Goal: Information Seeking & Learning: Find specific fact

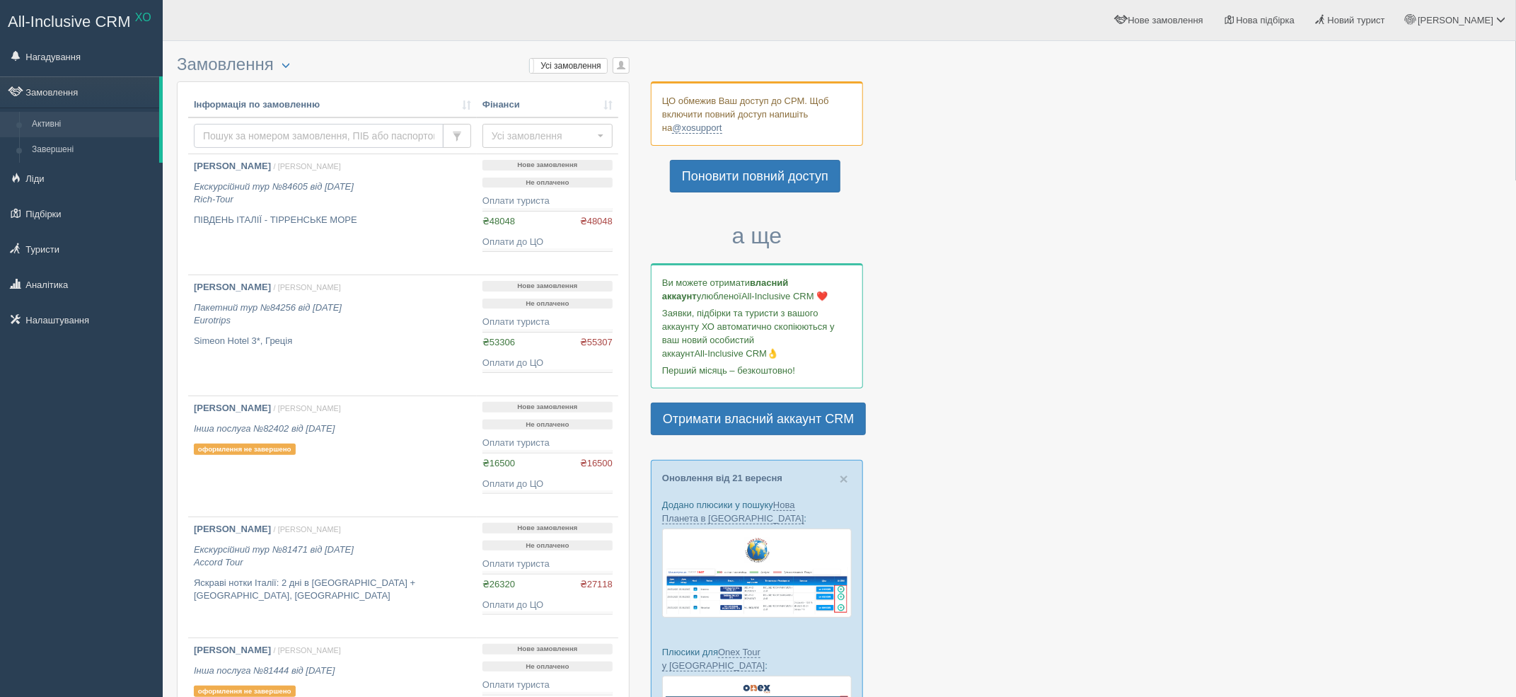
click at [372, 125] on input "text" at bounding box center [319, 136] width 250 height 24
paste input "HONCHARUK"
type input "HONCHARUK"
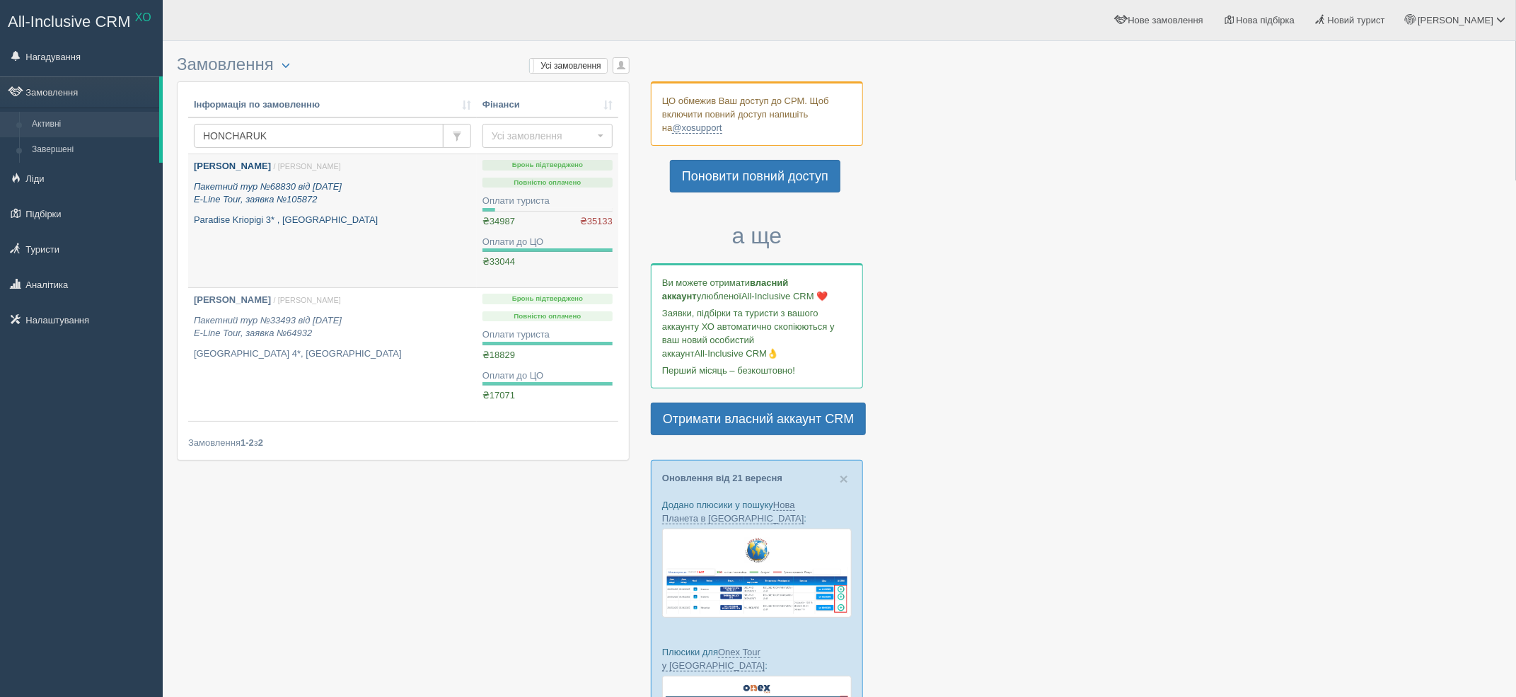
click at [301, 193] on icon "Пакетний тур №68830 від 24.01.2025 E-Line Tour, заявка №105872" at bounding box center [268, 193] width 148 height 24
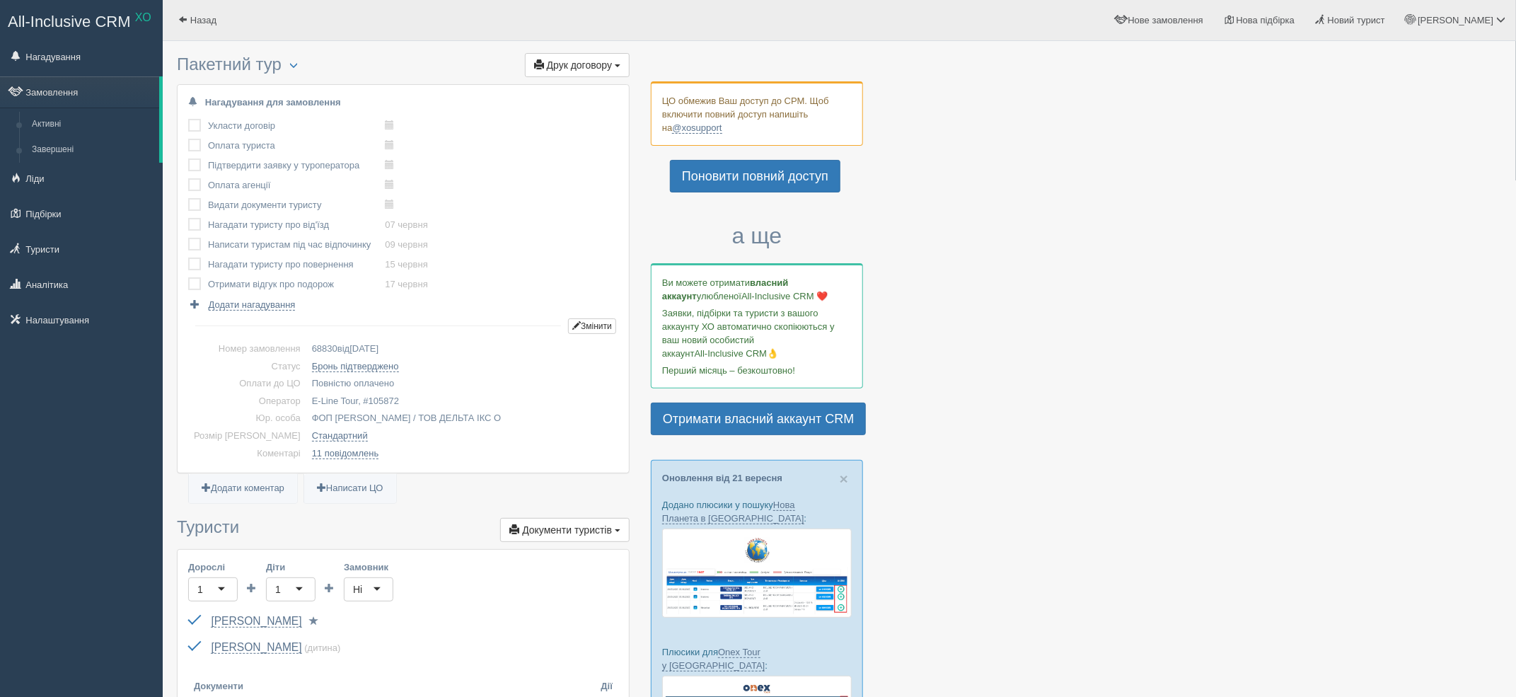
scroll to position [117, 0]
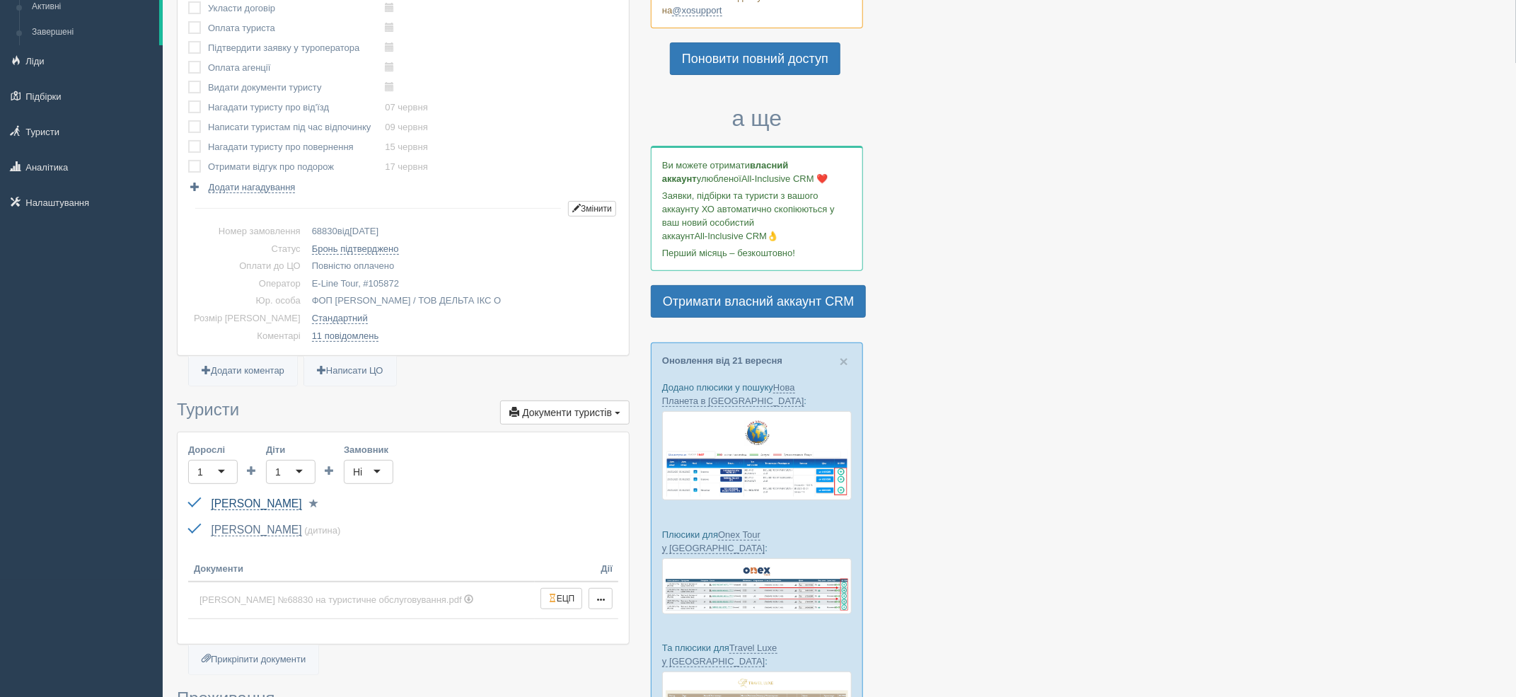
click at [280, 499] on link "[PERSON_NAME]" at bounding box center [256, 503] width 91 height 13
click at [266, 495] on div "Гончарук Олена FN040380 до 10.04.2028 Паспорт 2 Обрати іншого..." at bounding box center [403, 504] width 430 height 26
click at [250, 499] on link "[PERSON_NAME]" at bounding box center [256, 503] width 91 height 13
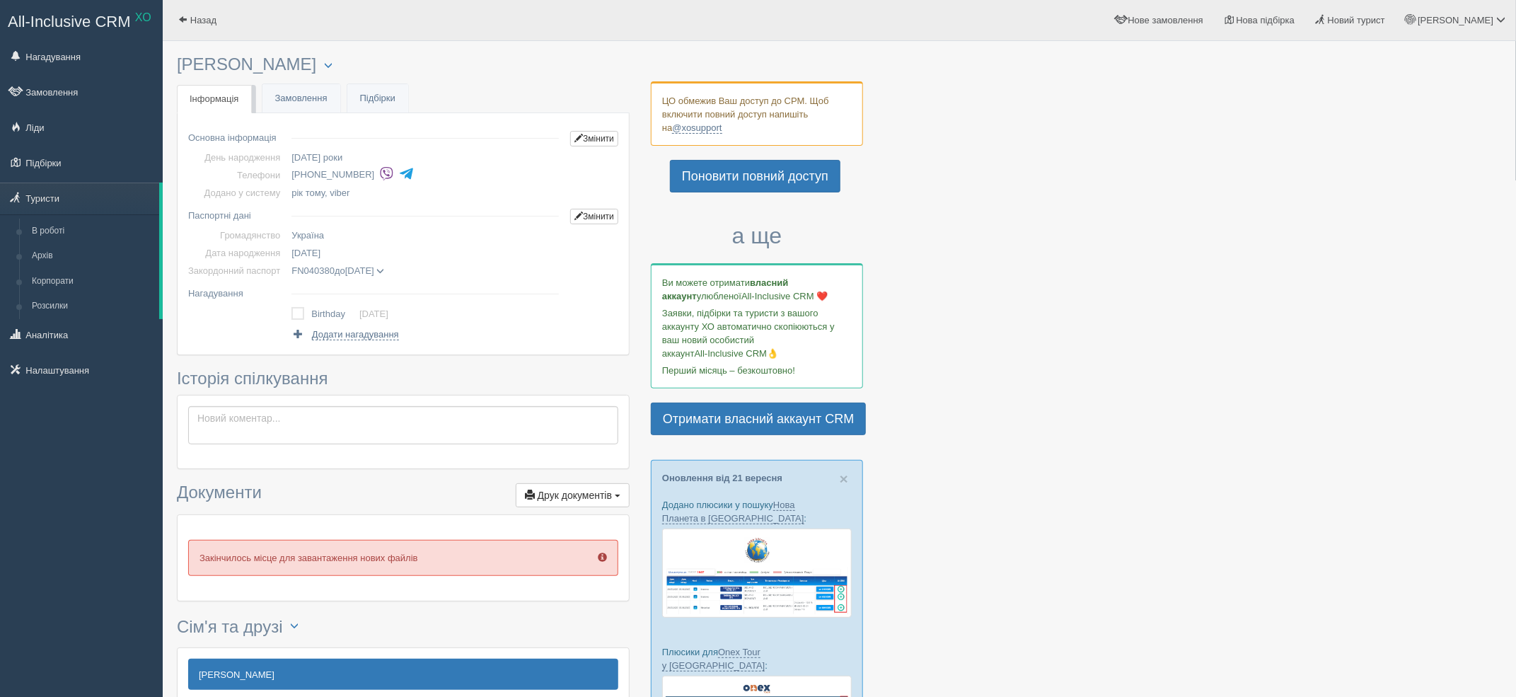
click at [384, 272] on span at bounding box center [380, 271] width 8 height 8
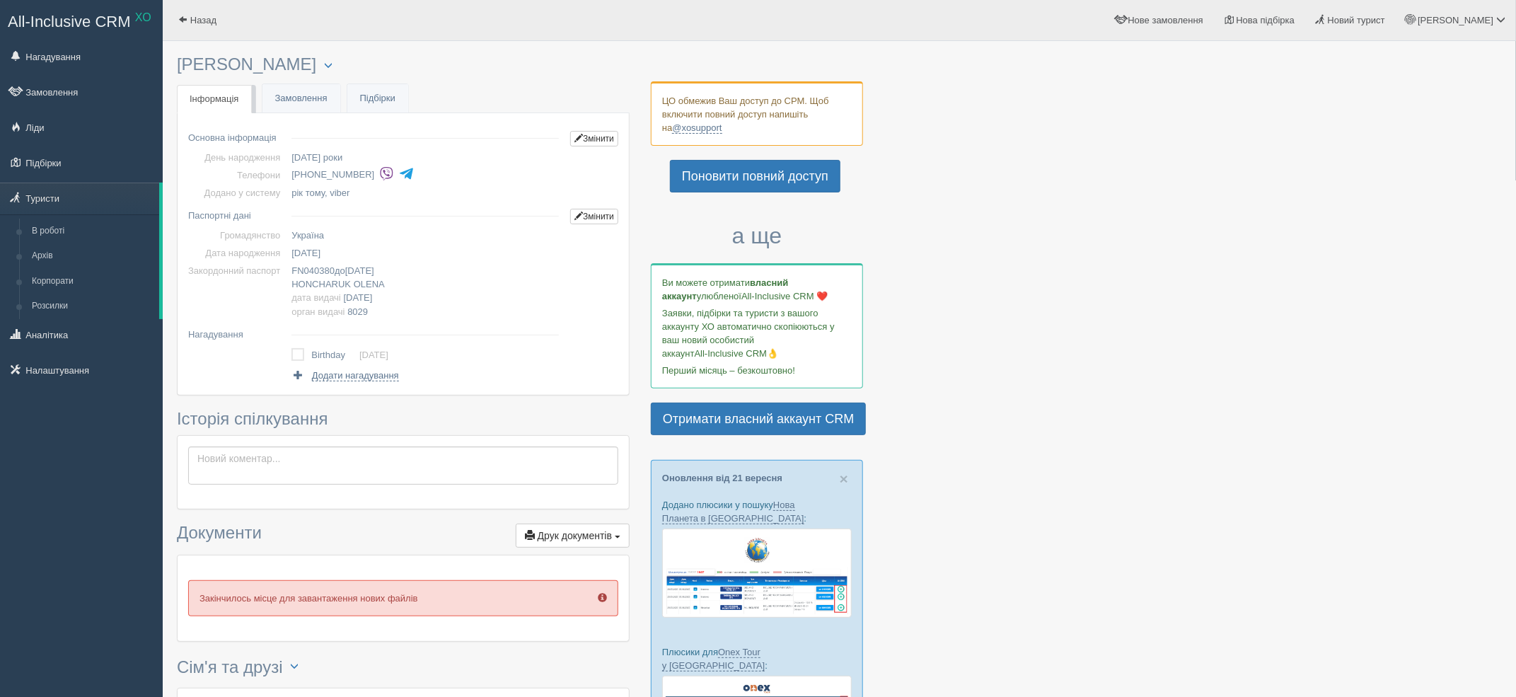
click at [374, 270] on span "10.04.2028" at bounding box center [359, 270] width 29 height 11
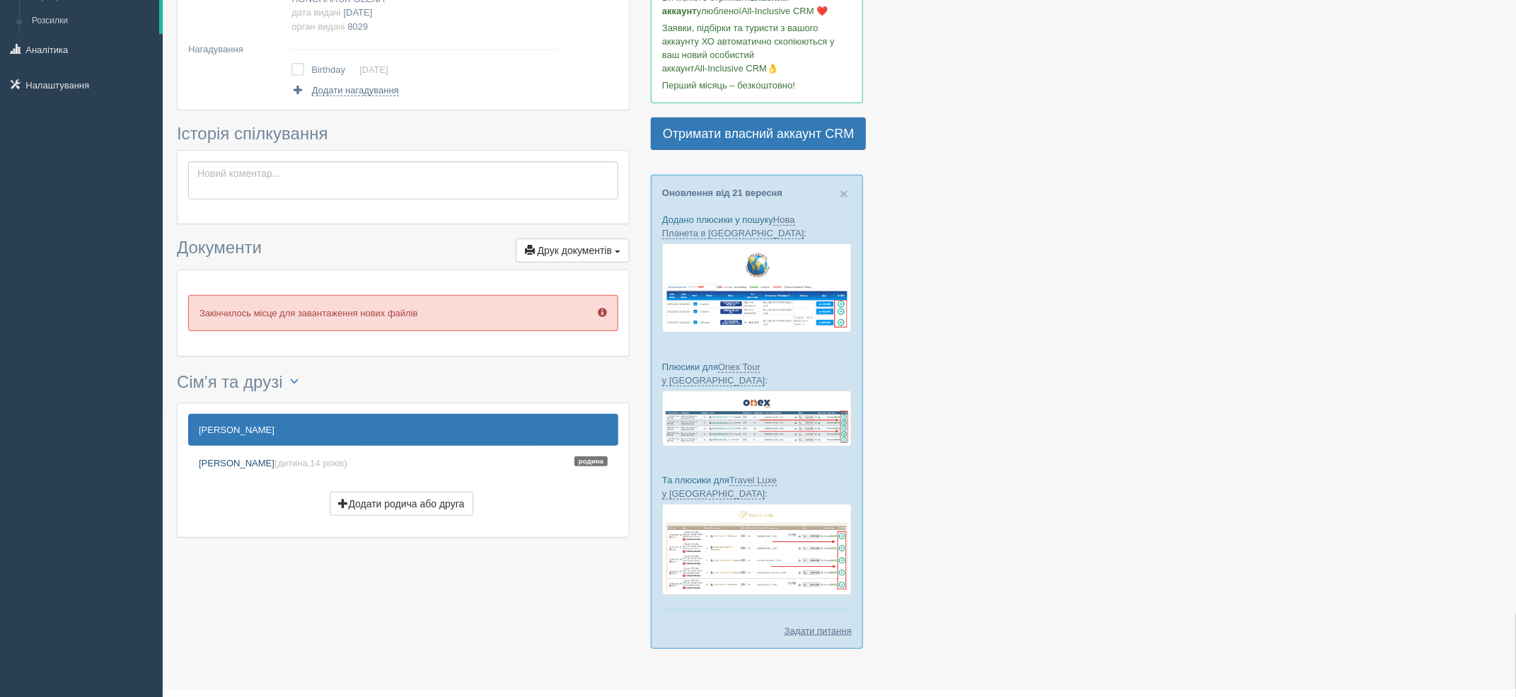
click at [301, 470] on link "Гончарук Марія (дитина, 14 років ) Родина" at bounding box center [403, 462] width 430 height 31
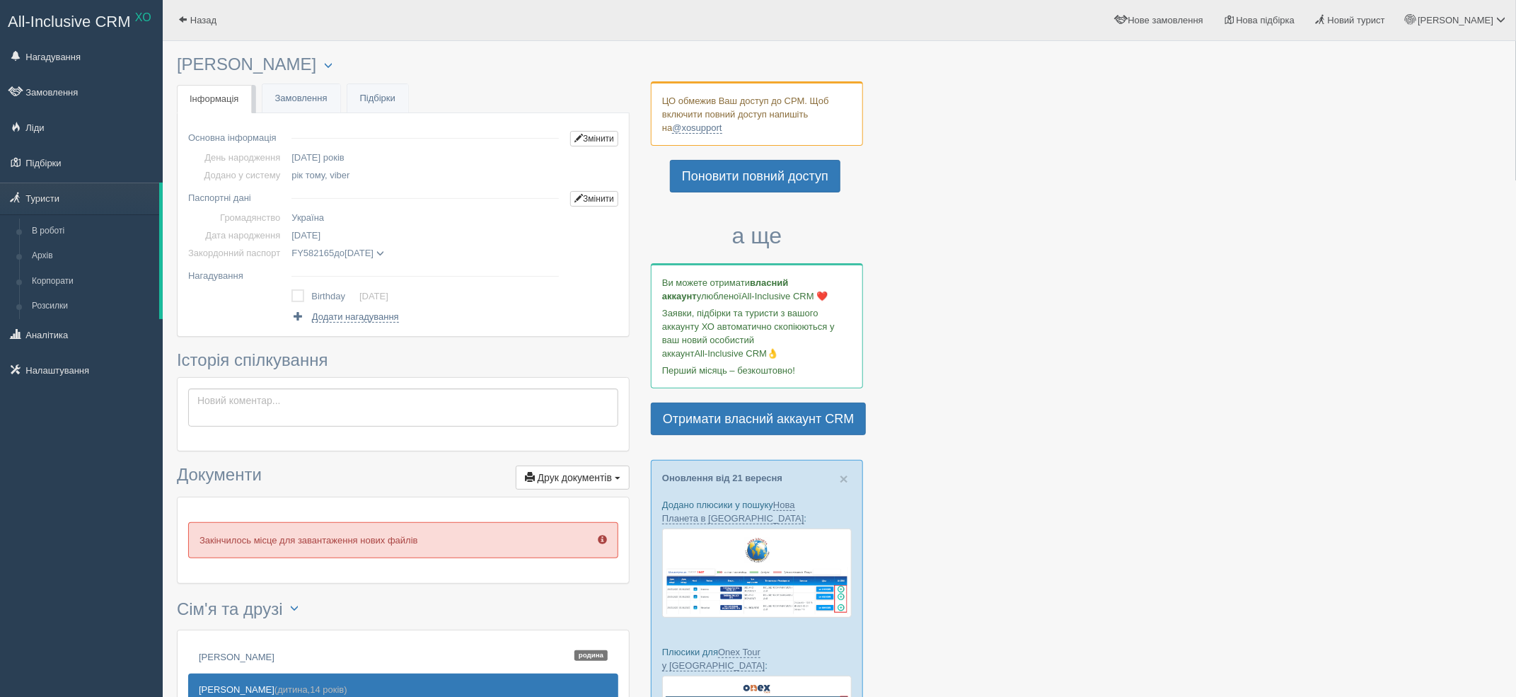
click at [374, 248] on span "[DATE]" at bounding box center [359, 253] width 29 height 11
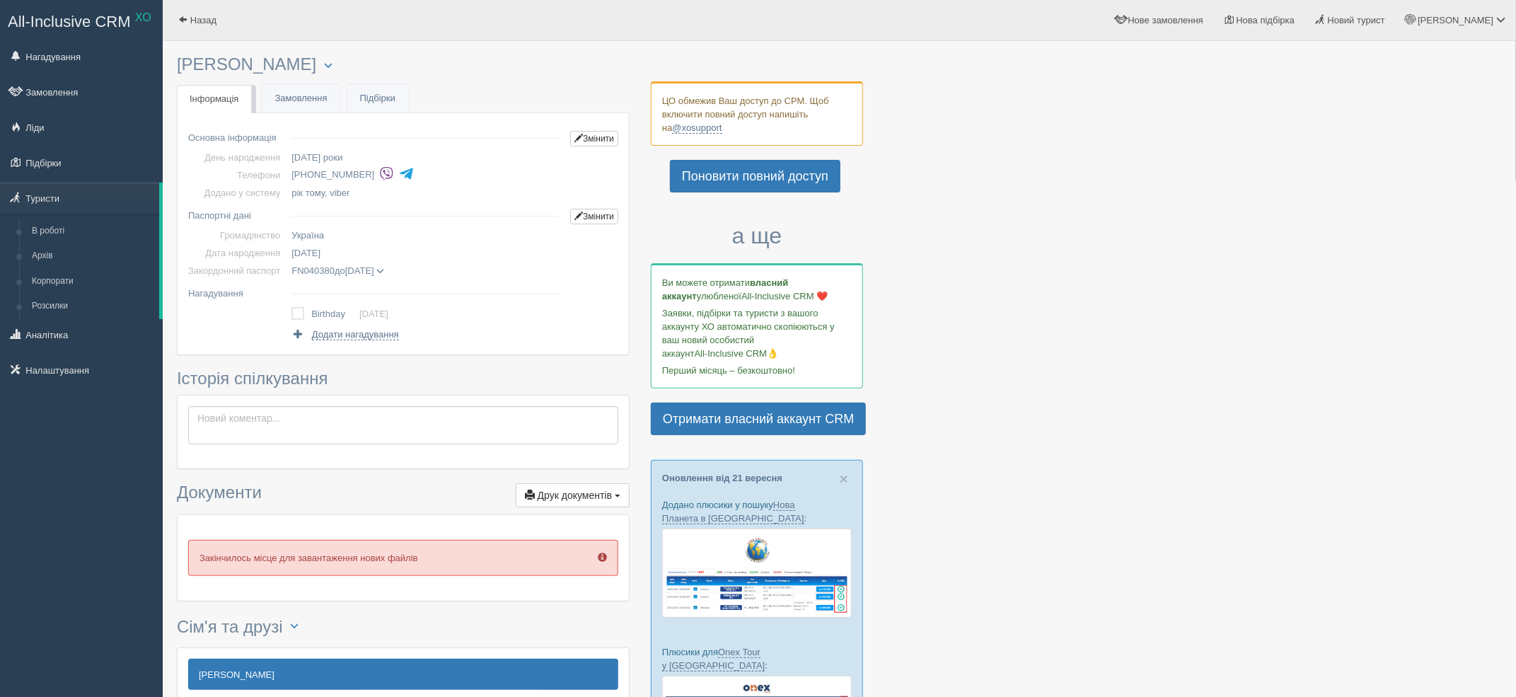
click at [320, 255] on span "[DATE]" at bounding box center [305, 253] width 29 height 11
